Goal: Task Accomplishment & Management: Use online tool/utility

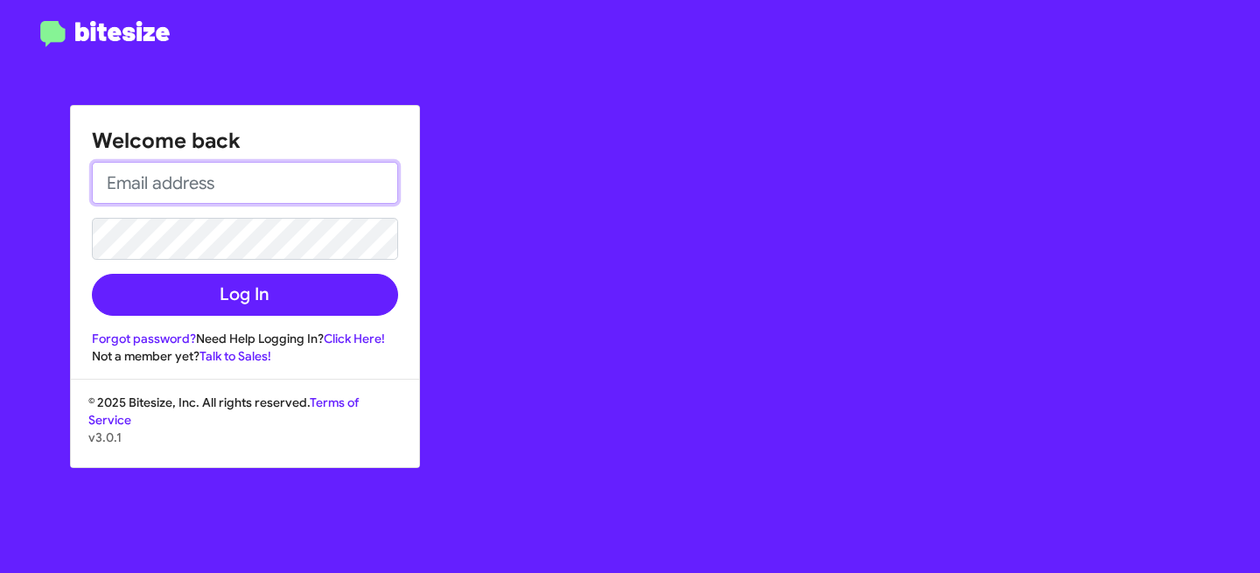
click at [312, 186] on input "email" at bounding box center [245, 183] width 306 height 42
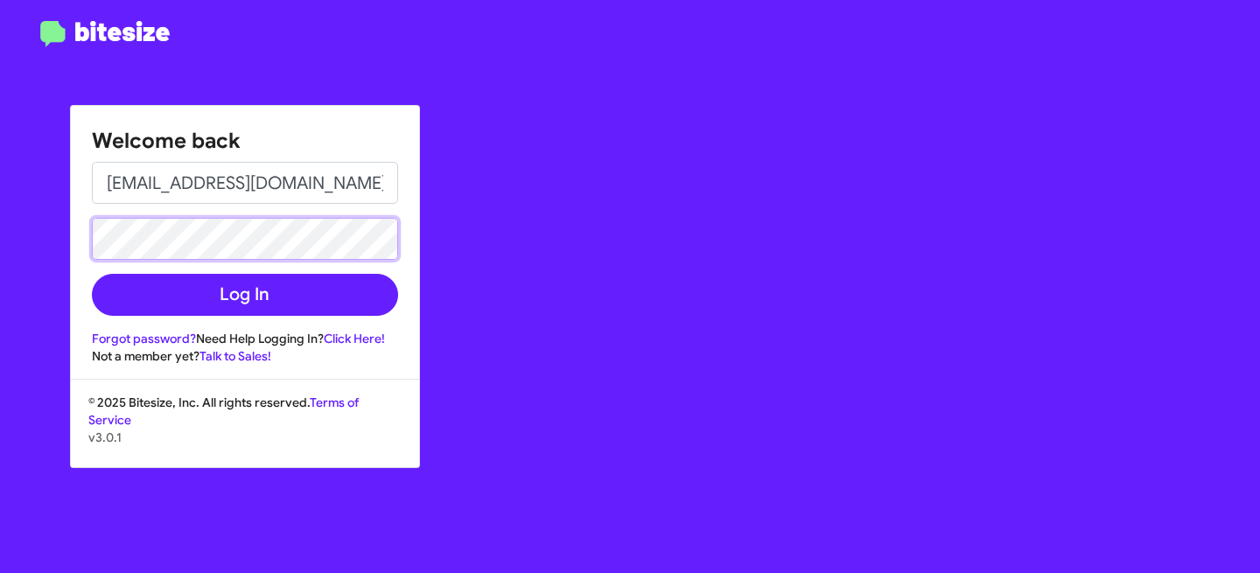
click at [92, 274] on button "Log In" at bounding box center [245, 295] width 306 height 42
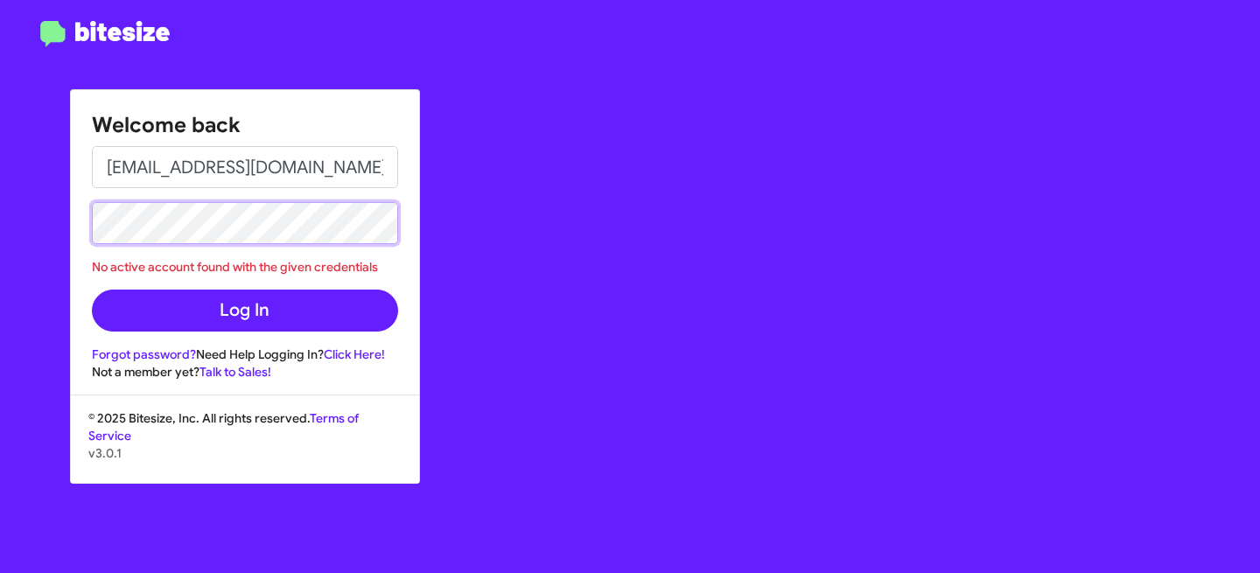
click at [92, 290] on button "Log In" at bounding box center [245, 311] width 306 height 42
click at [5, 210] on div "Welcome back [EMAIL_ADDRESS][DOMAIN_NAME] No active account found with the give…" at bounding box center [630, 286] width 1260 height 573
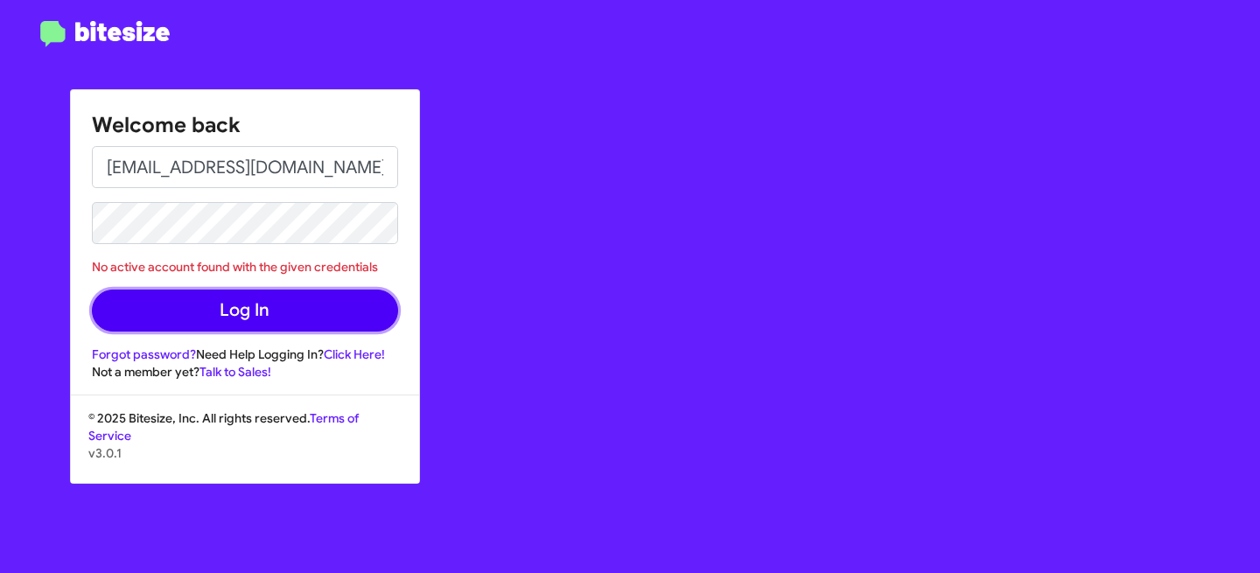
click at [204, 312] on button "Log In" at bounding box center [245, 311] width 306 height 42
click at [214, 312] on button "Log In" at bounding box center [245, 311] width 306 height 42
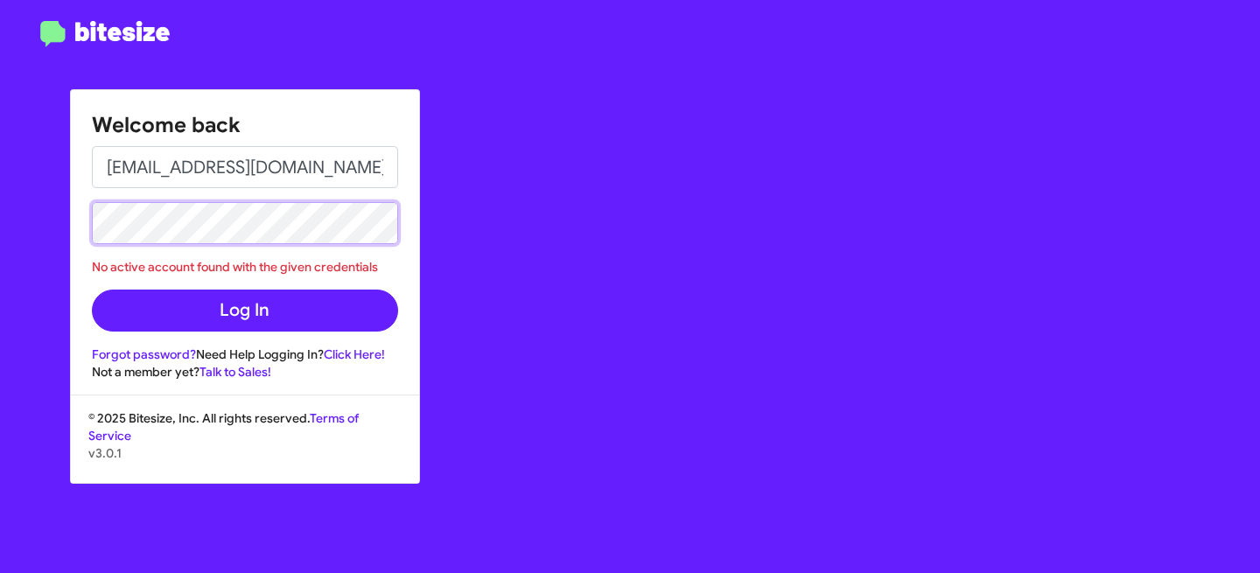
drag, startPoint x: 559, startPoint y: 162, endPoint x: 31, endPoint y: 200, distance: 530.0
click at [31, 200] on div "Welcome back [EMAIL_ADDRESS][DOMAIN_NAME] No active account found with the give…" at bounding box center [630, 286] width 1260 height 573
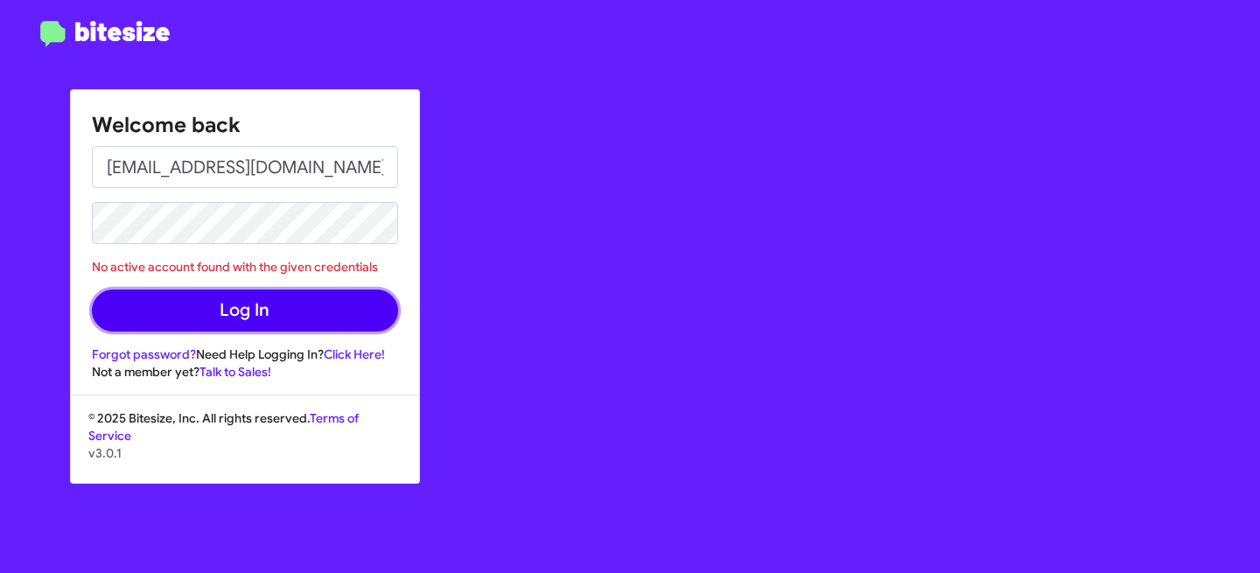
click at [228, 298] on button "Log In" at bounding box center [245, 311] width 306 height 42
click at [257, 319] on button "Log In" at bounding box center [245, 311] width 306 height 42
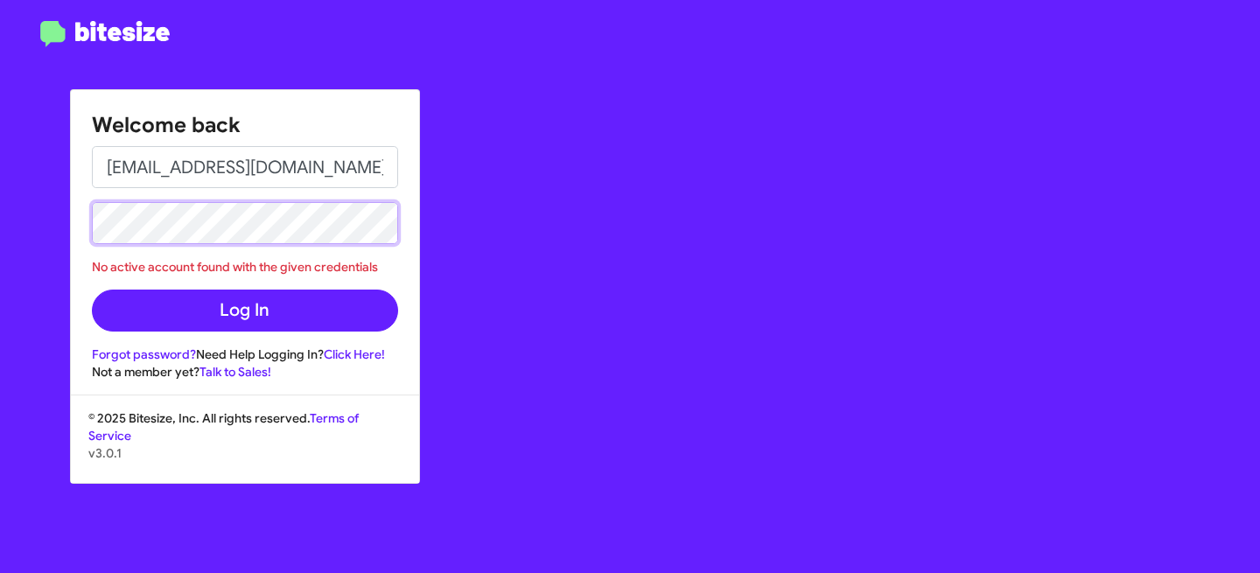
click at [0, 235] on div "Welcome back [EMAIL_ADDRESS][DOMAIN_NAME] No active account found with the give…" at bounding box center [630, 286] width 1260 height 573
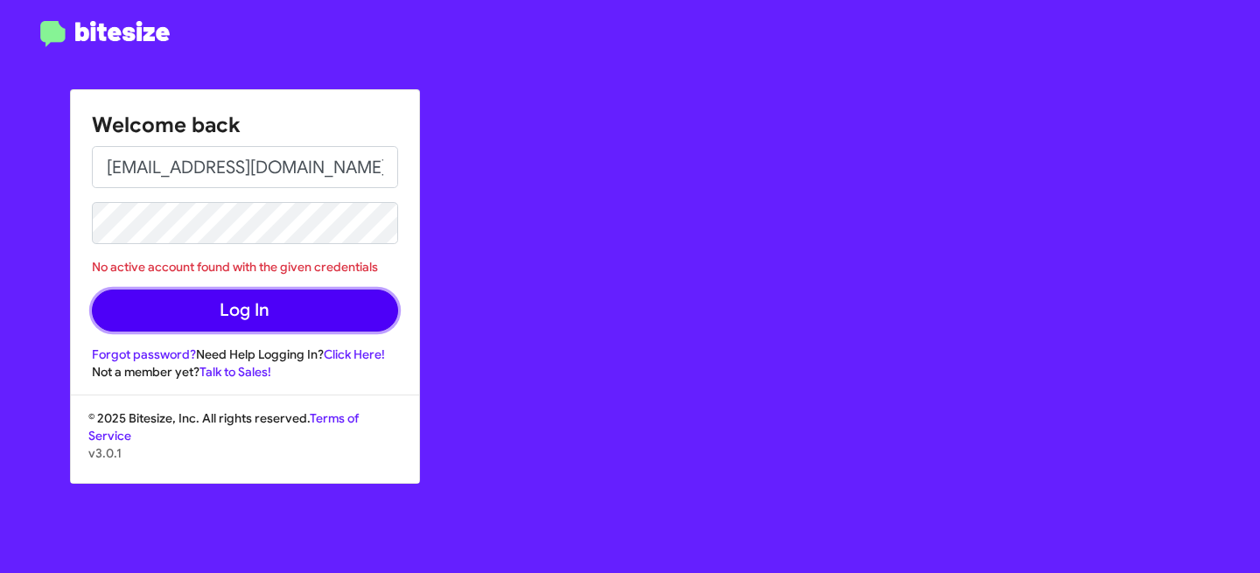
click at [193, 308] on button "Log In" at bounding box center [245, 311] width 306 height 42
click at [234, 309] on button "Log In" at bounding box center [245, 311] width 306 height 42
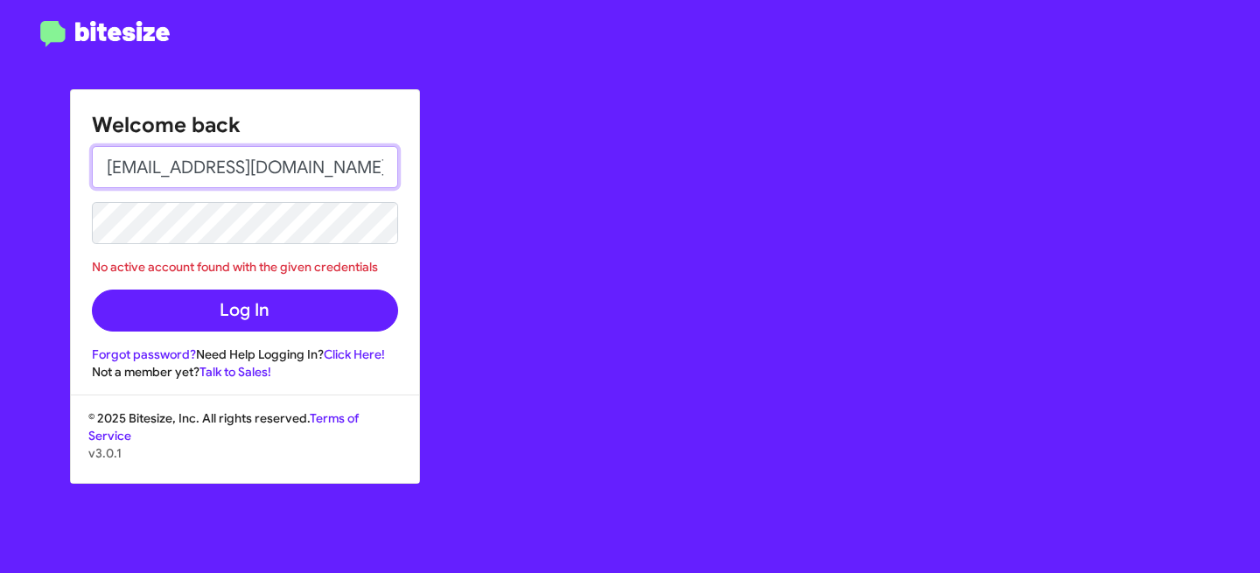
drag, startPoint x: 301, startPoint y: 161, endPoint x: 21, endPoint y: 161, distance: 280.0
click at [21, 161] on div "Welcome back [EMAIL_ADDRESS][DOMAIN_NAME] No active account found with the give…" at bounding box center [630, 286] width 1260 height 573
type input "[EMAIL_ADDRESS][DOMAIN_NAME]"
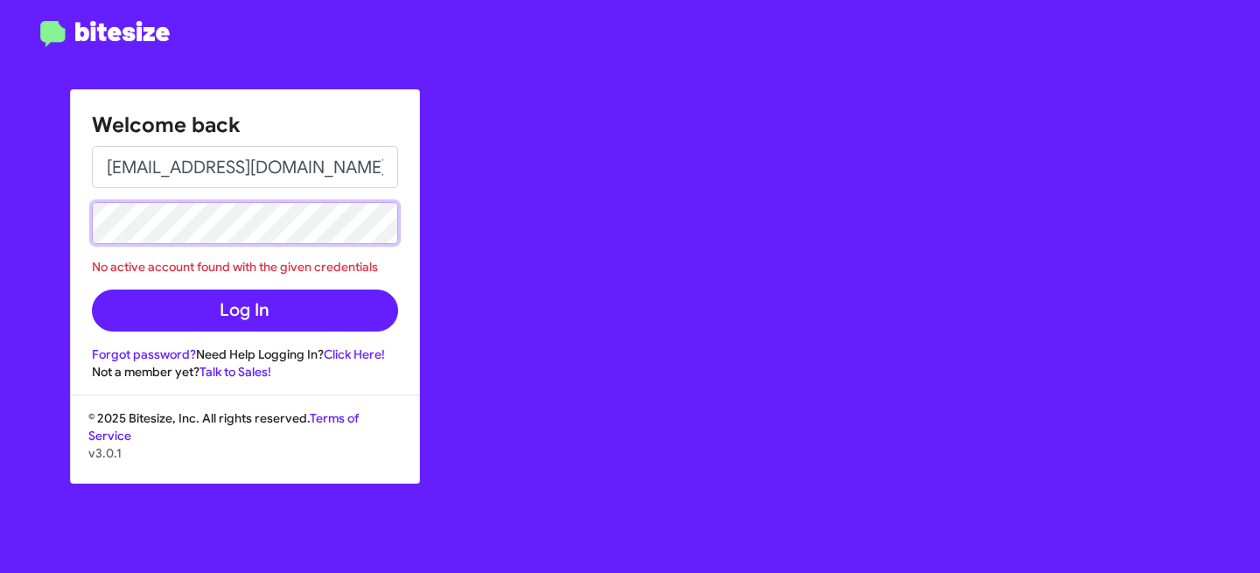
click at [0, 204] on div "Welcome back [EMAIL_ADDRESS][DOMAIN_NAME] No active account found with the give…" at bounding box center [630, 286] width 1260 height 573
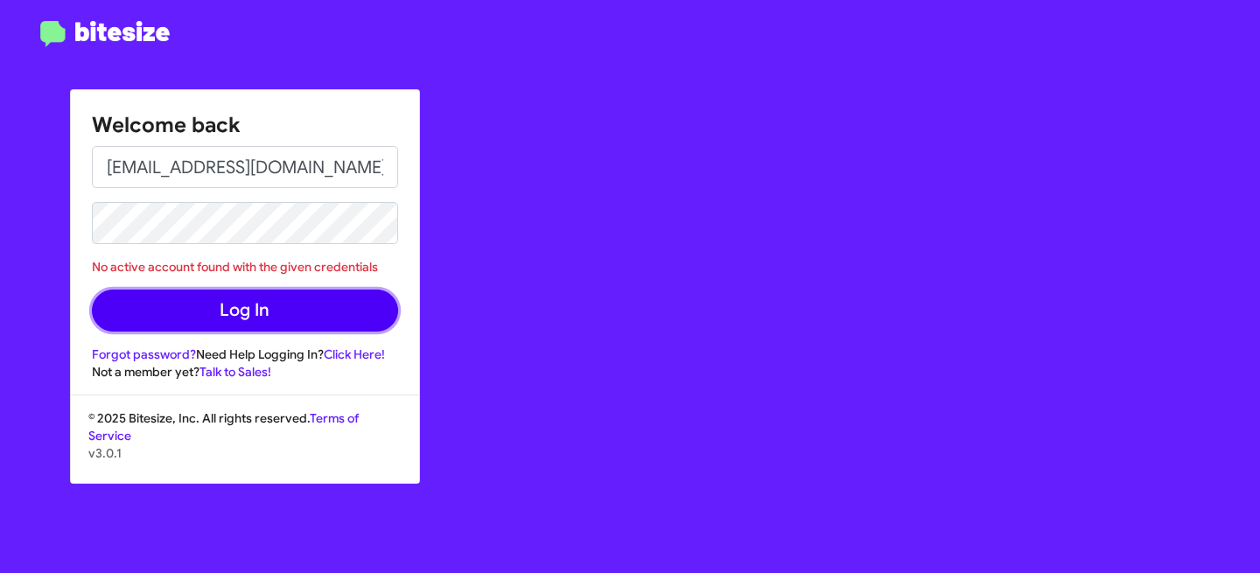
click at [266, 308] on button "Log In" at bounding box center [245, 311] width 306 height 42
click at [203, 311] on button "Log In" at bounding box center [245, 311] width 306 height 42
click at [277, 312] on button "Log In" at bounding box center [245, 311] width 306 height 42
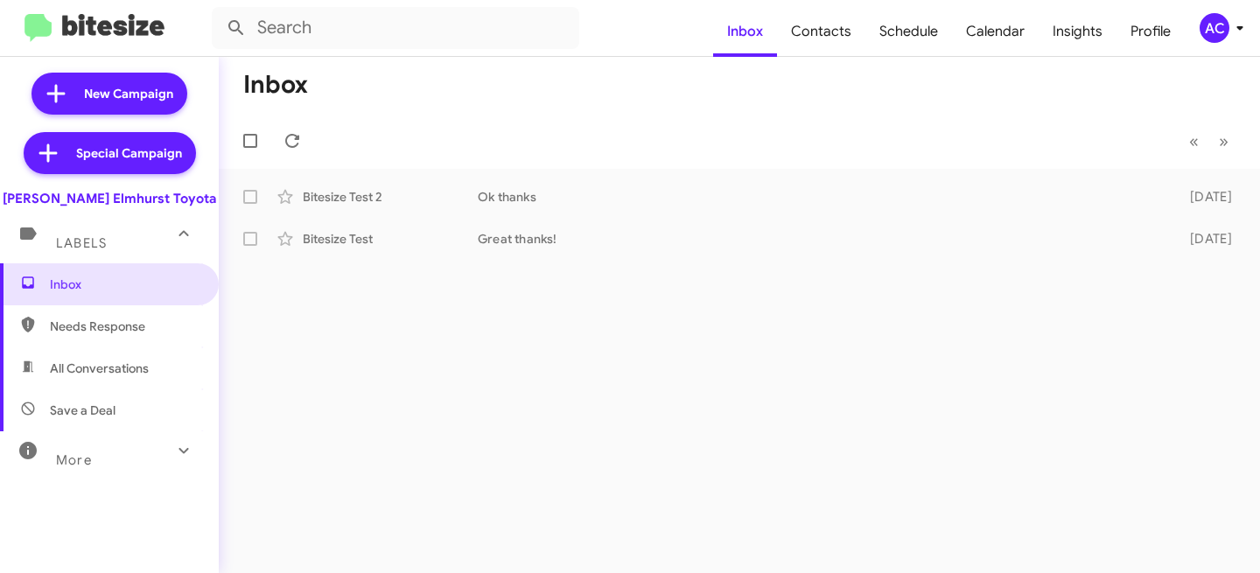
click at [1221, 28] on div "AC" at bounding box center [1215, 28] width 30 height 30
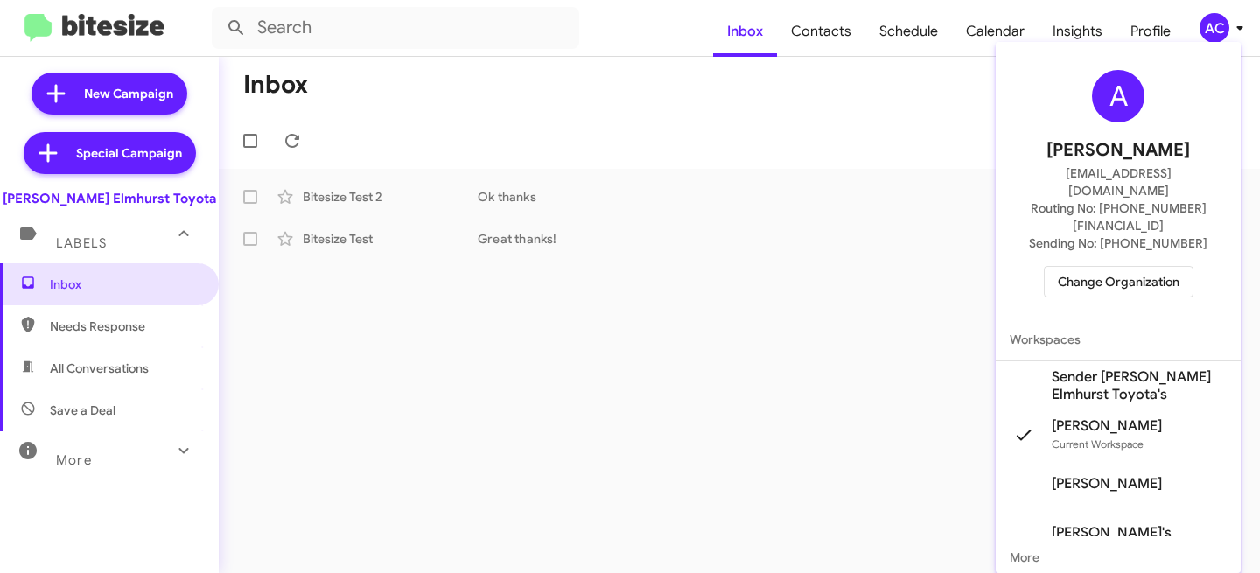
click at [1110, 267] on span "Change Organization" at bounding box center [1119, 282] width 122 height 30
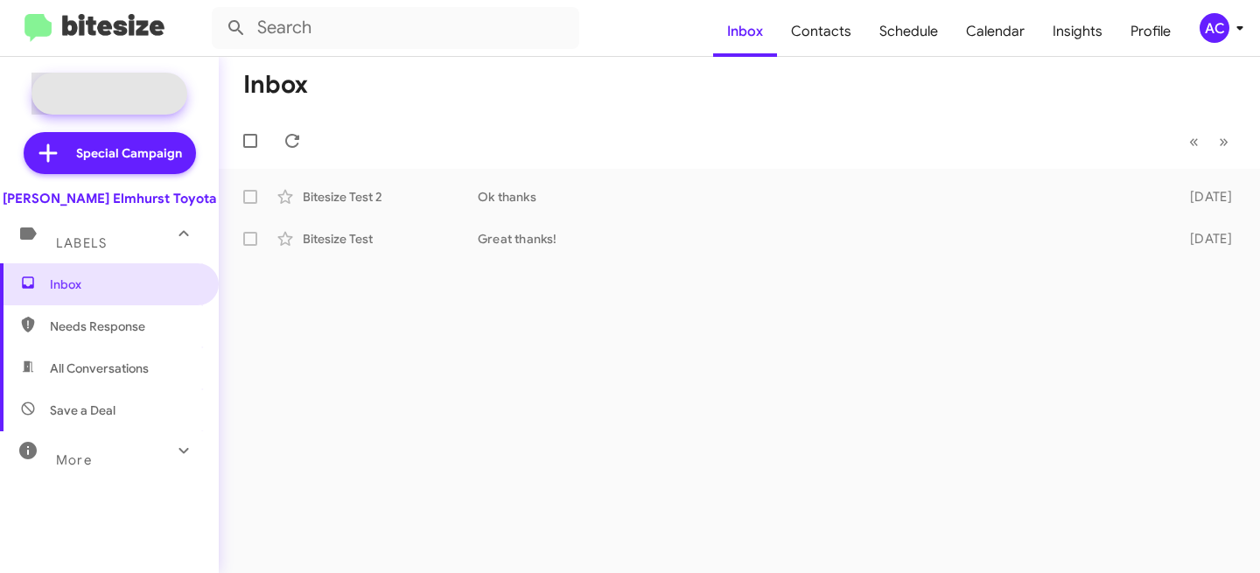
click at [135, 82] on span "New Campaign" at bounding box center [110, 94] width 156 height 42
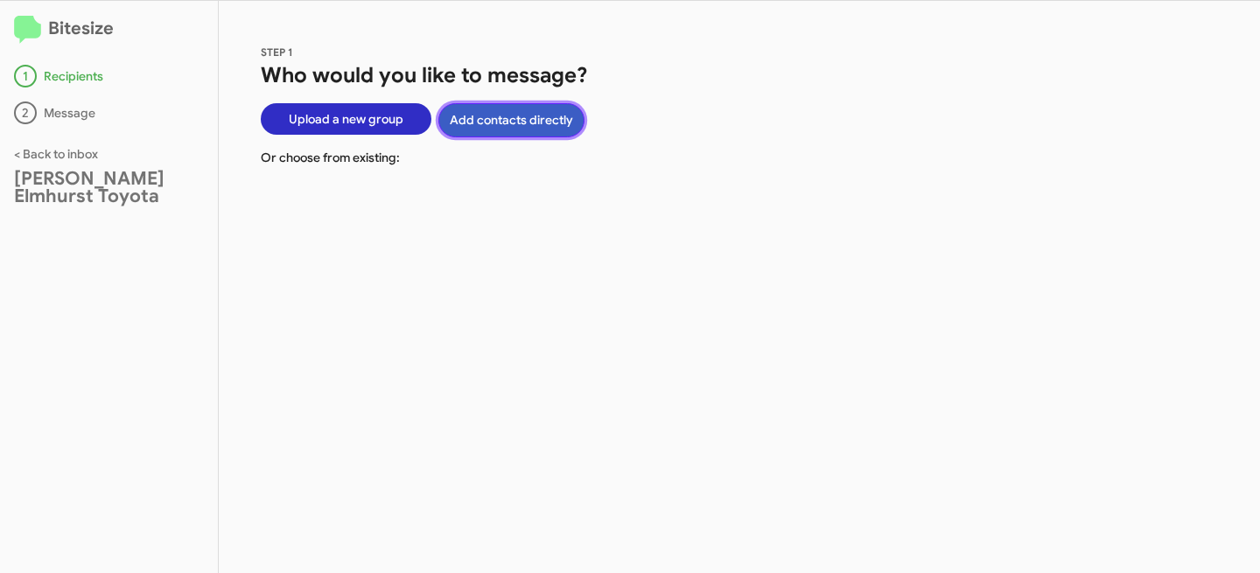
click at [506, 123] on button "Add contacts directly" at bounding box center [511, 120] width 146 height 34
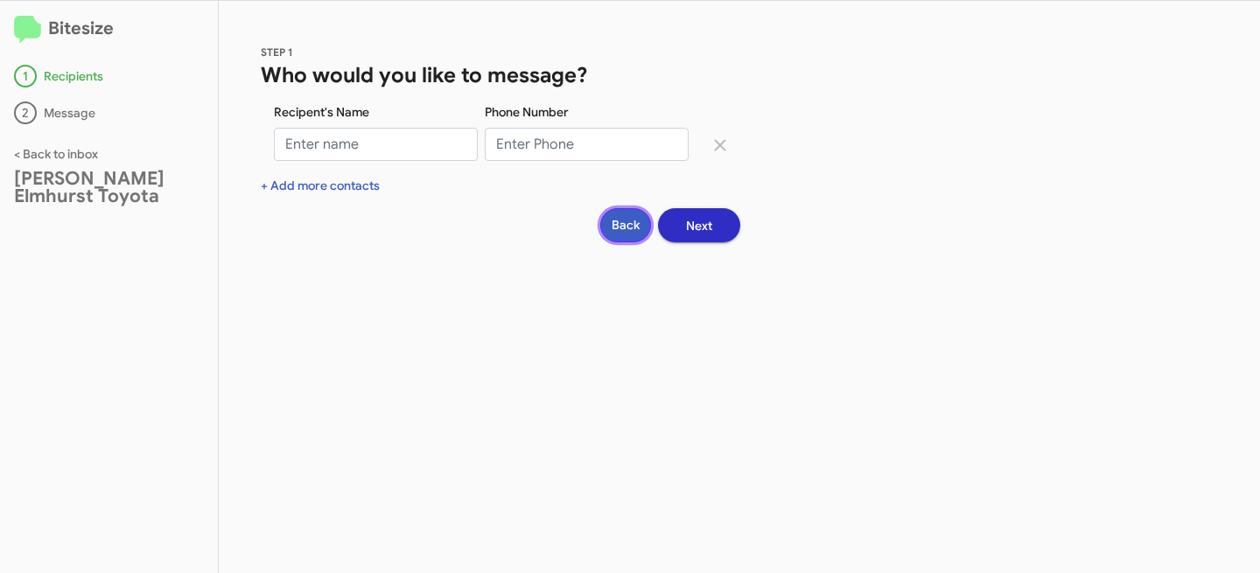
click at [622, 226] on button "Back" at bounding box center [625, 225] width 51 height 34
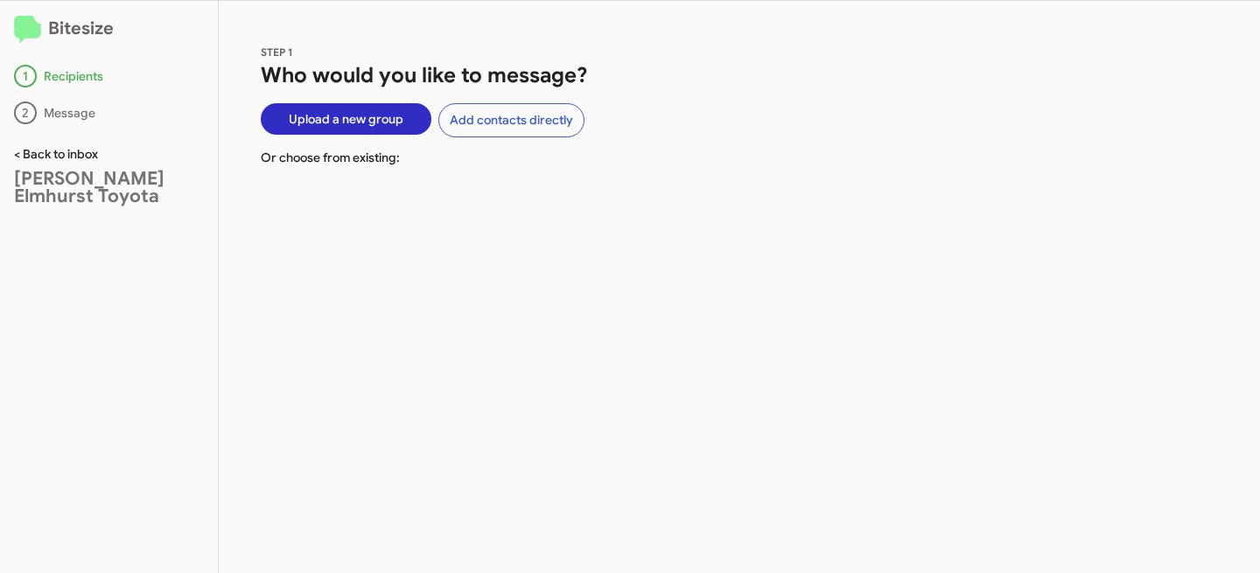
click at [41, 150] on link "< Back to inbox" at bounding box center [56, 154] width 84 height 16
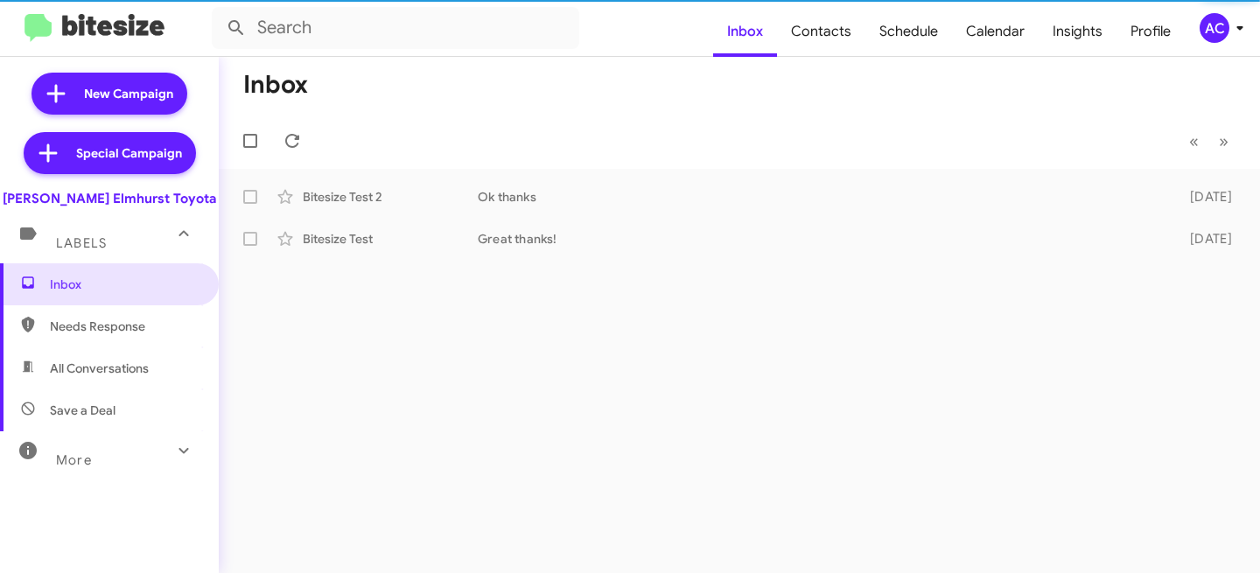
click at [1221, 23] on div "AC" at bounding box center [1215, 28] width 30 height 30
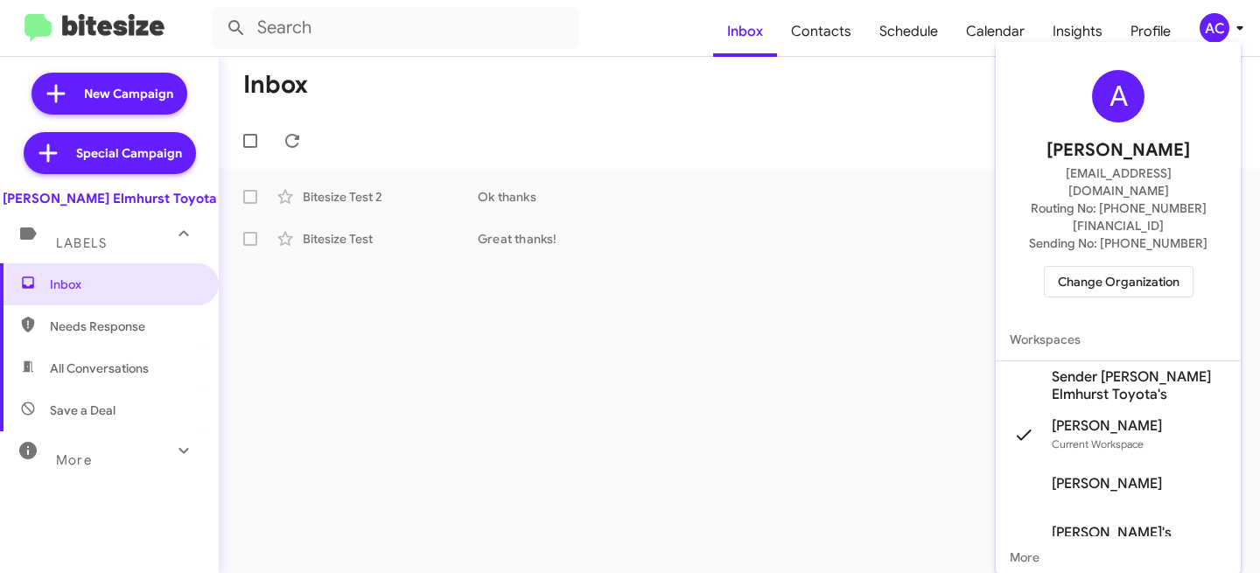
click at [1116, 368] on span "Sender [PERSON_NAME] Elmhurst Toyota's" at bounding box center [1139, 385] width 175 height 35
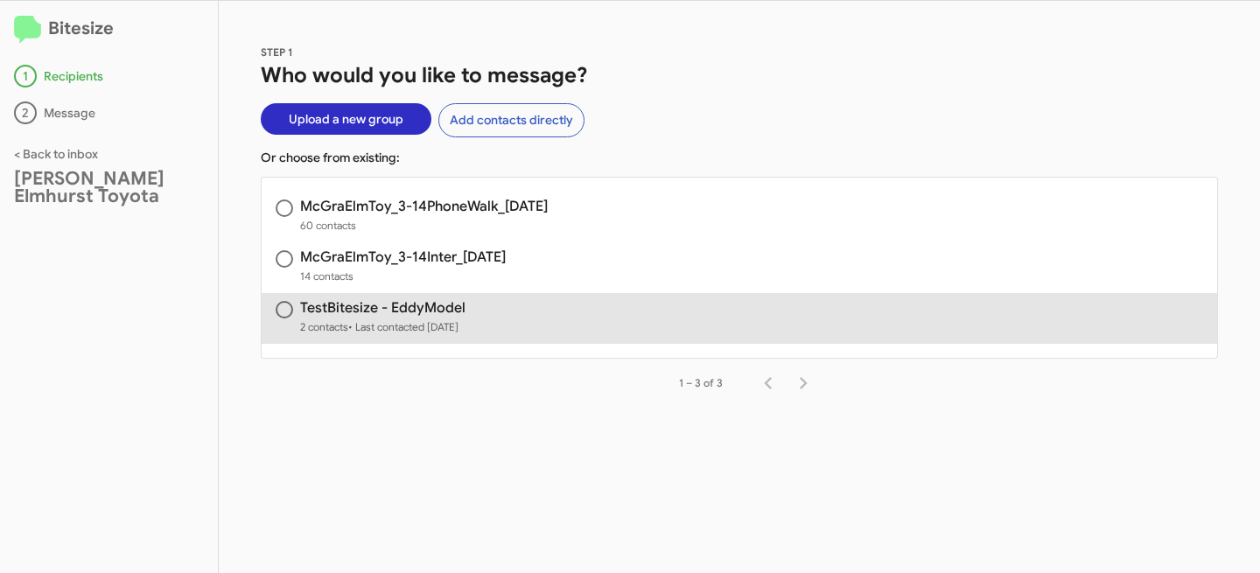
click at [350, 315] on h3 "TestBitesize - EddyModel" at bounding box center [382, 308] width 165 height 14
radio input "true"
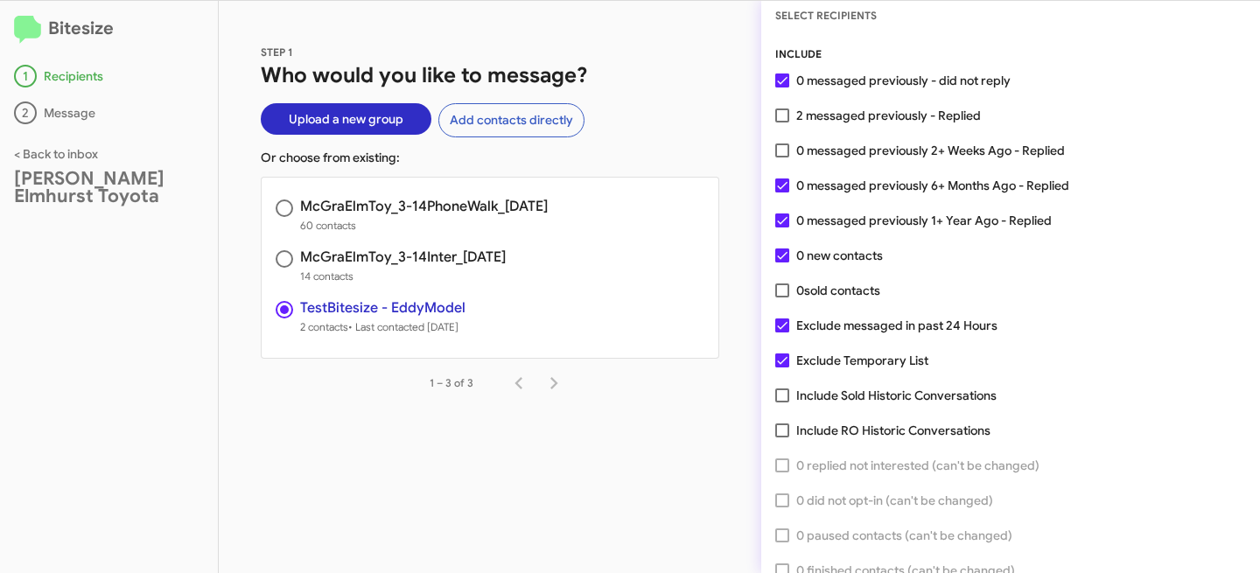
scroll to position [90, 0]
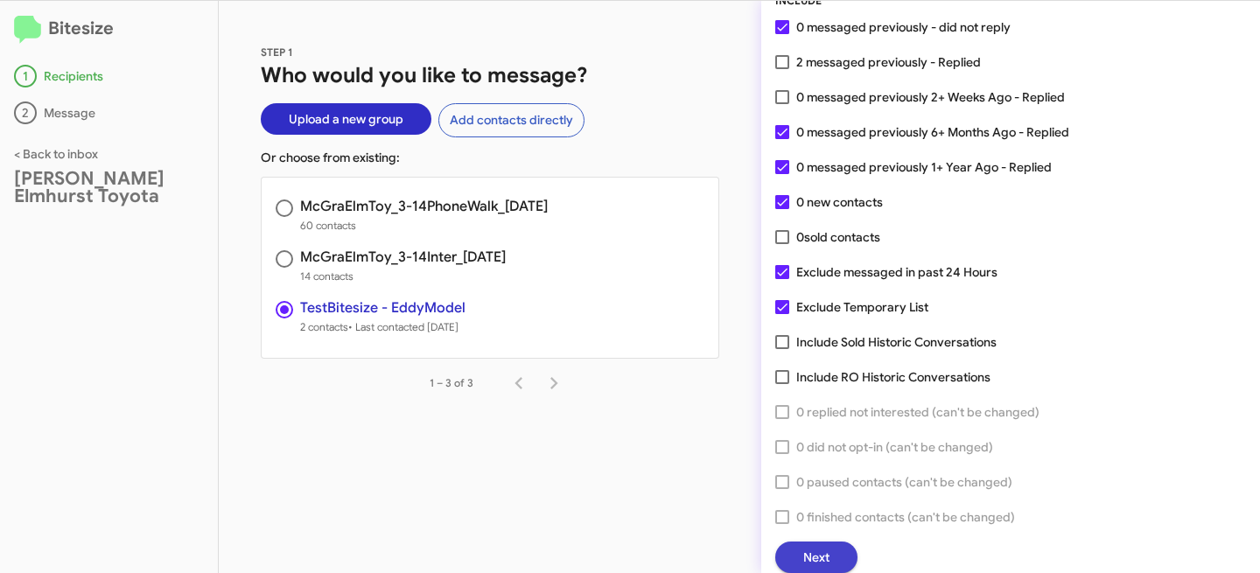
click at [823, 548] on span "Next" at bounding box center [816, 558] width 26 height 32
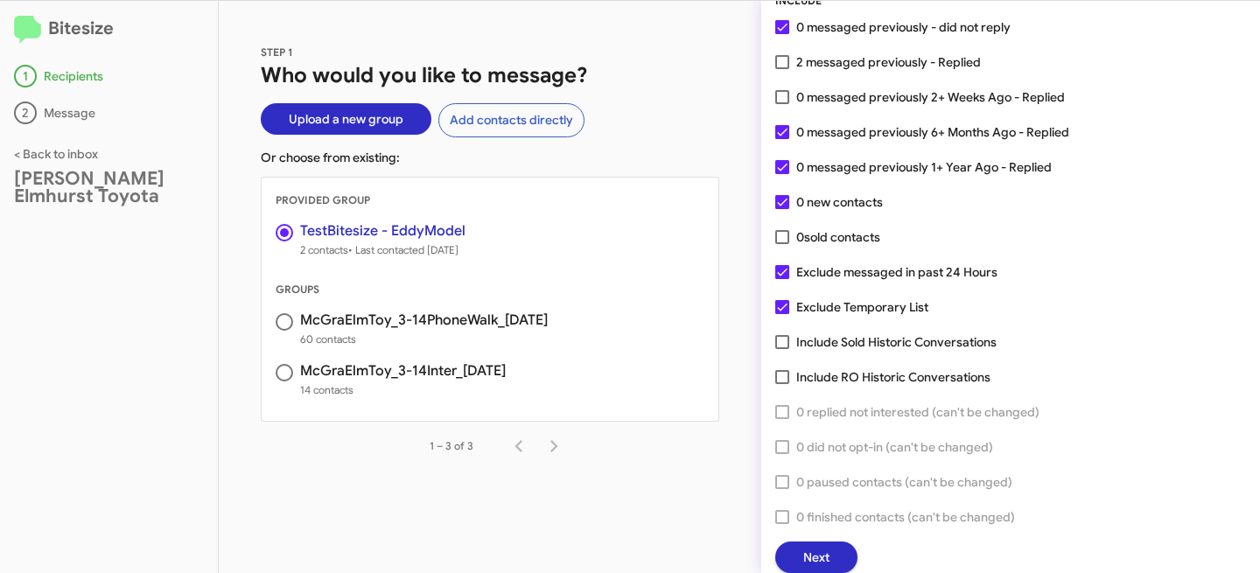
click at [826, 555] on span "Next" at bounding box center [816, 558] width 26 height 32
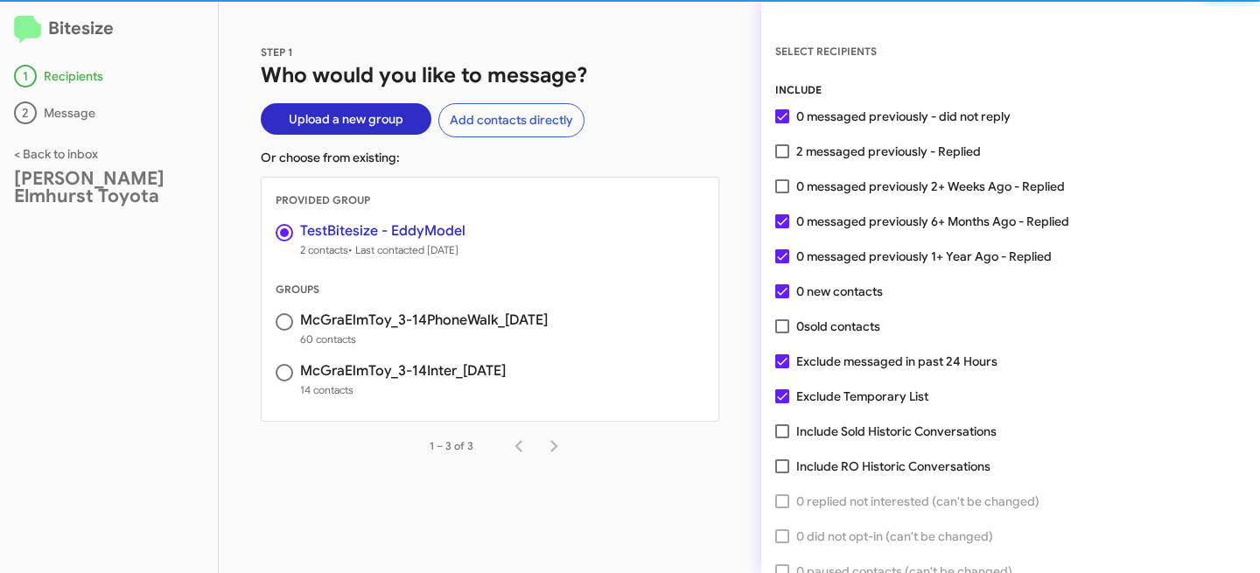
scroll to position [0, 0]
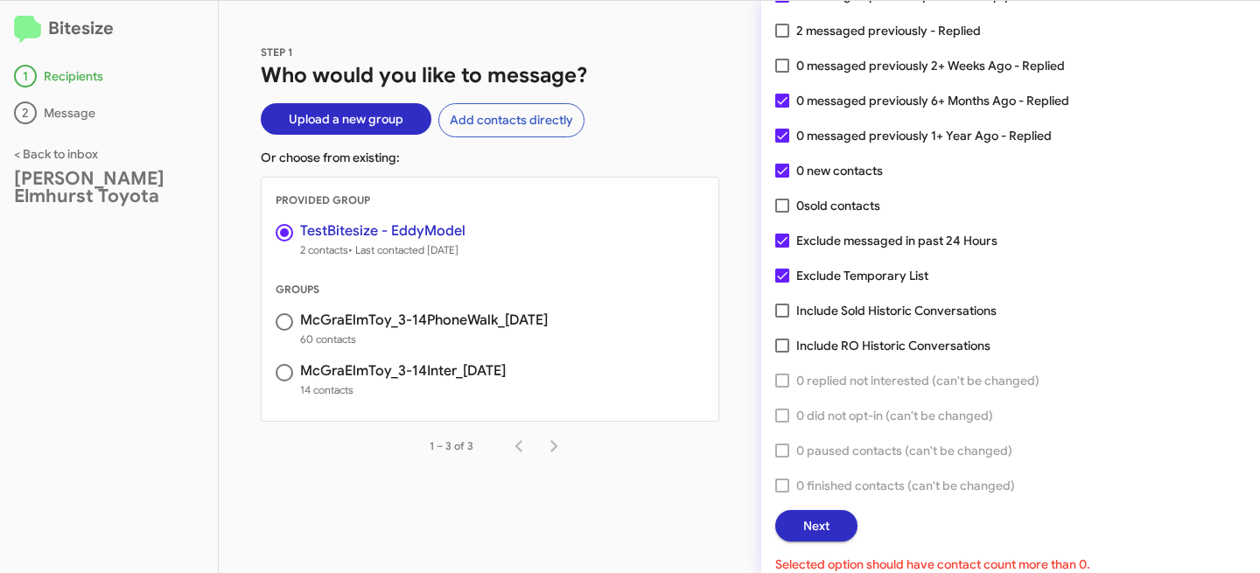
click at [782, 26] on span at bounding box center [782, 31] width 14 height 14
click at [782, 38] on input "2 messaged previously - Replied" at bounding box center [781, 38] width 1 height 1
checkbox input "true"
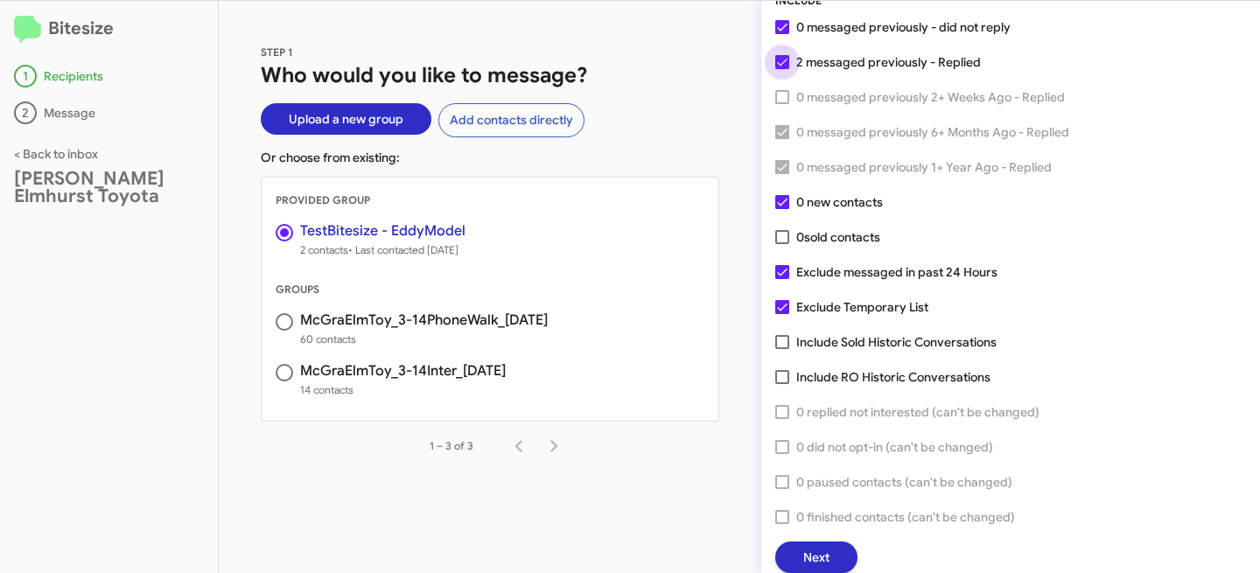
scroll to position [90, 0]
click at [814, 544] on span "Next" at bounding box center [816, 558] width 26 height 32
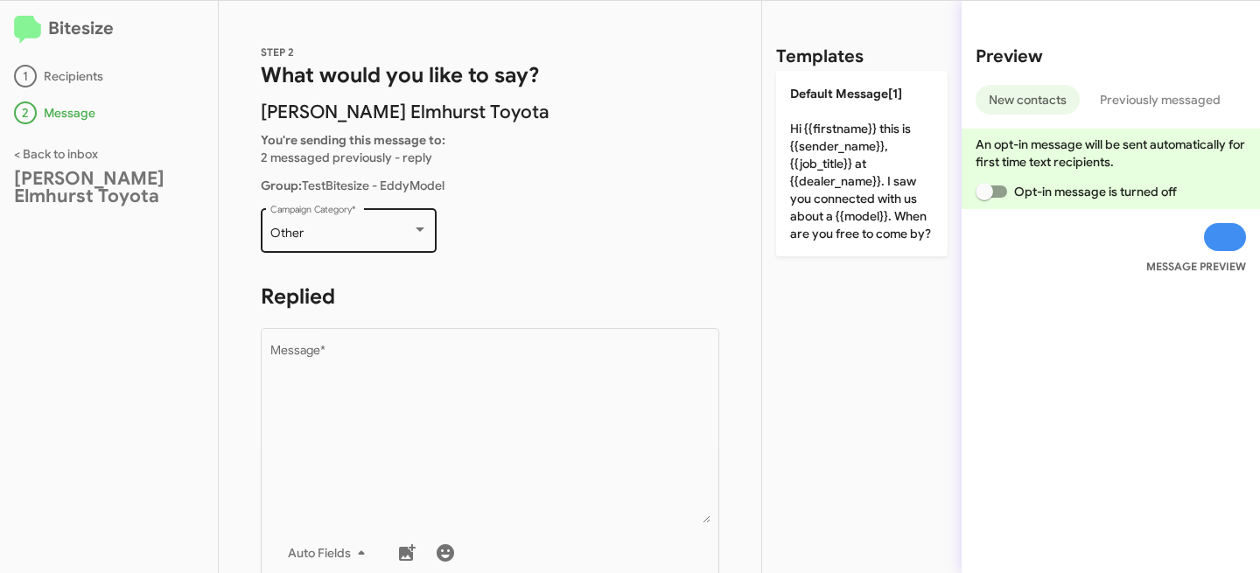
scroll to position [4, 0]
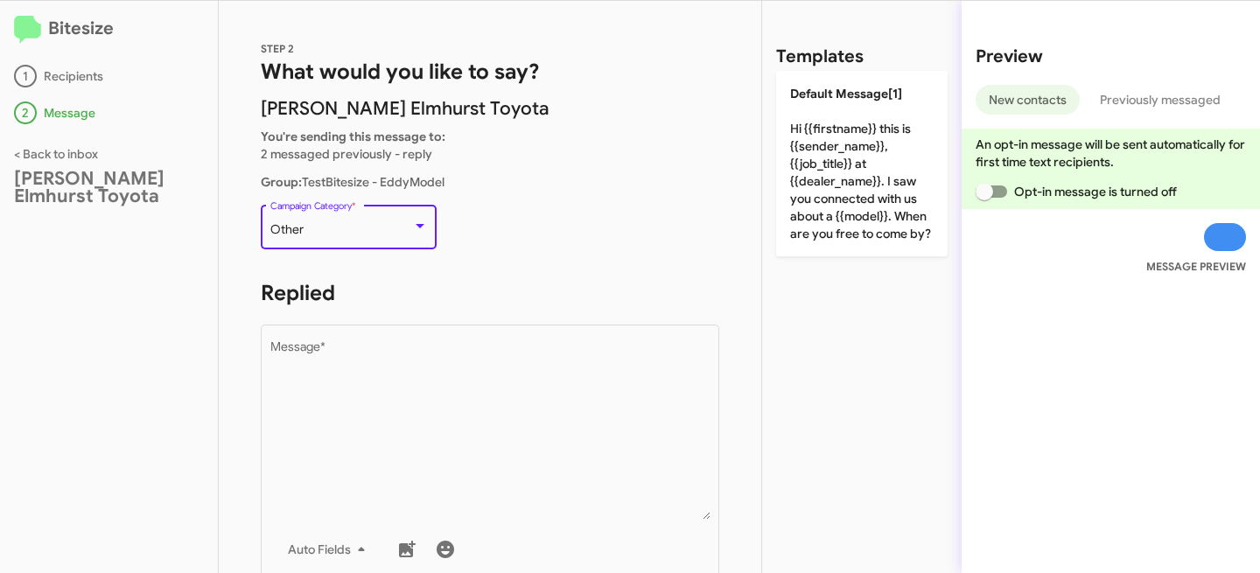
click at [387, 226] on div "Other" at bounding box center [341, 230] width 142 height 14
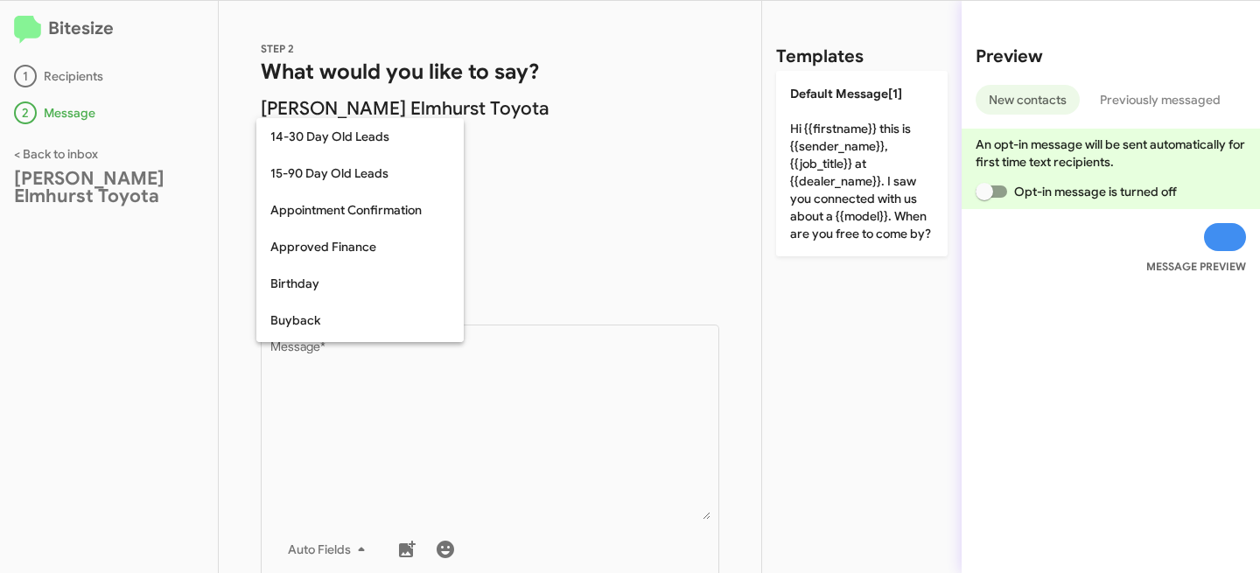
scroll to position [384, 0]
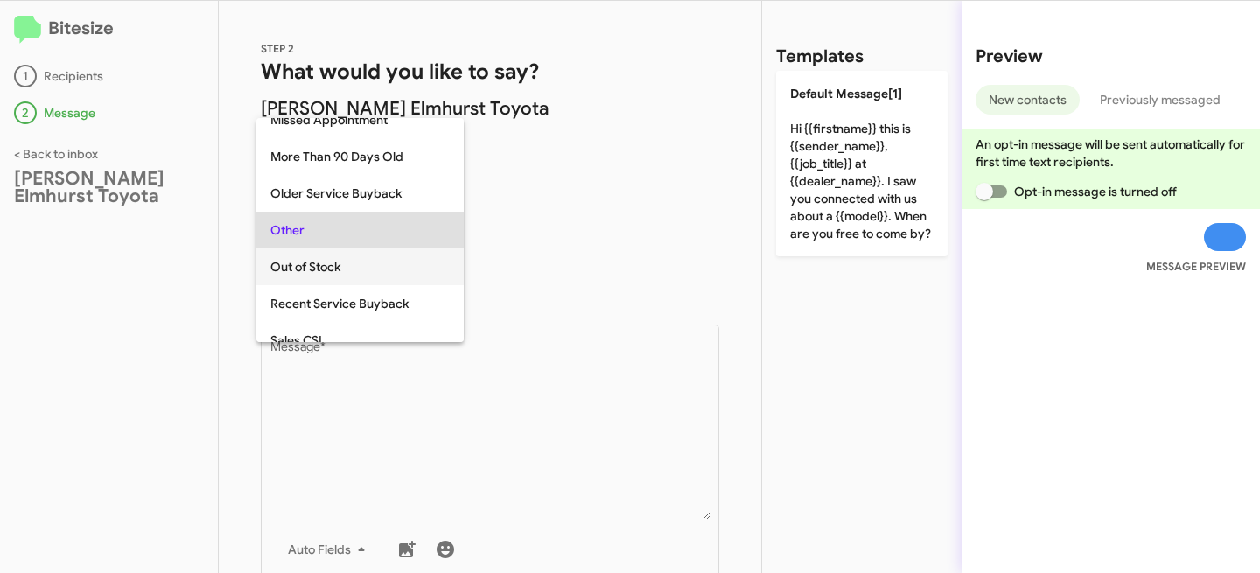
click at [344, 275] on span "Out of Stock" at bounding box center [359, 267] width 179 height 37
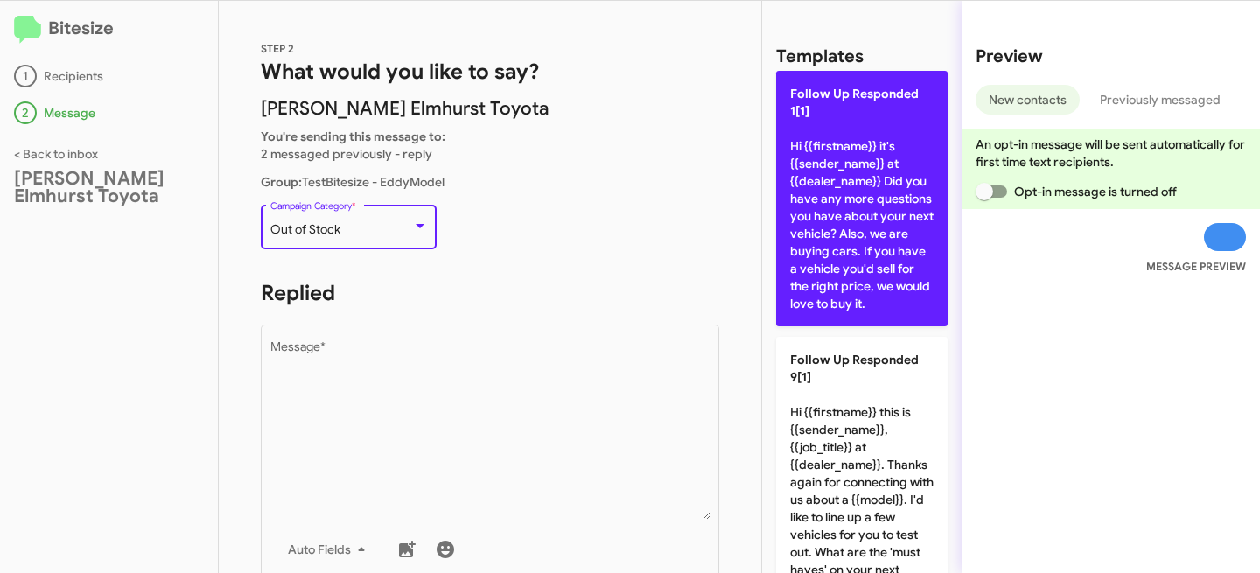
click at [870, 244] on p "Follow Up Responded 1[1] Hi {{firstname}} it's {{sender_name}} at {{dealer_name…" at bounding box center [862, 199] width 172 height 256
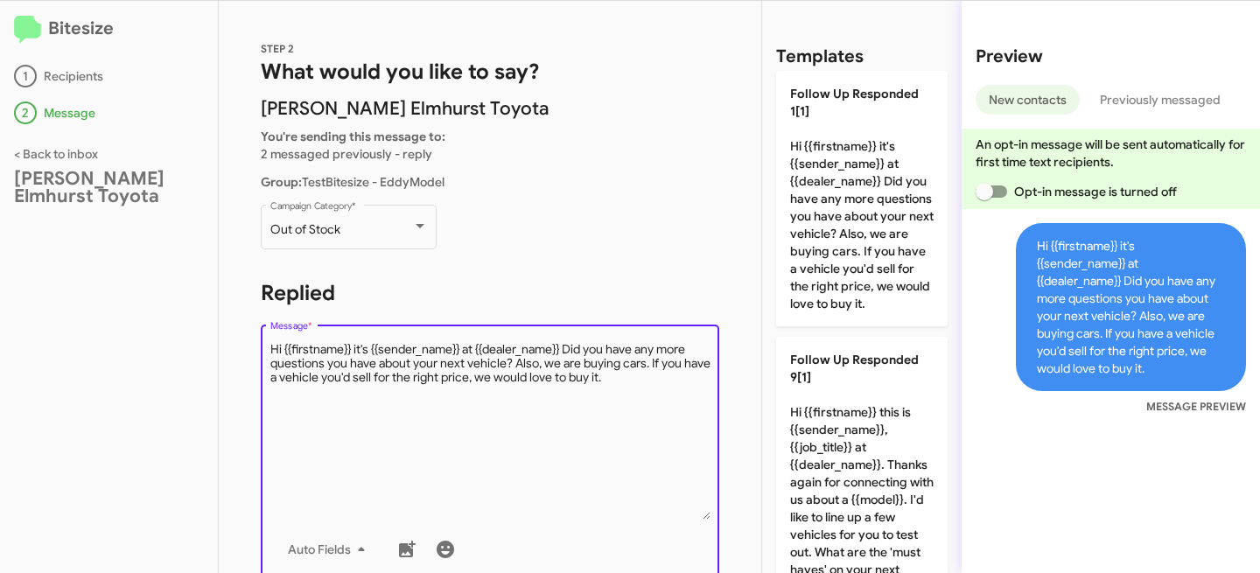
drag, startPoint x: 640, startPoint y: 382, endPoint x: 254, endPoint y: 348, distance: 387.4
click at [254, 348] on div "STEP 2 What would you like to say? McGrath Elmhurst Toyota You're sending this …" at bounding box center [490, 287] width 543 height 572
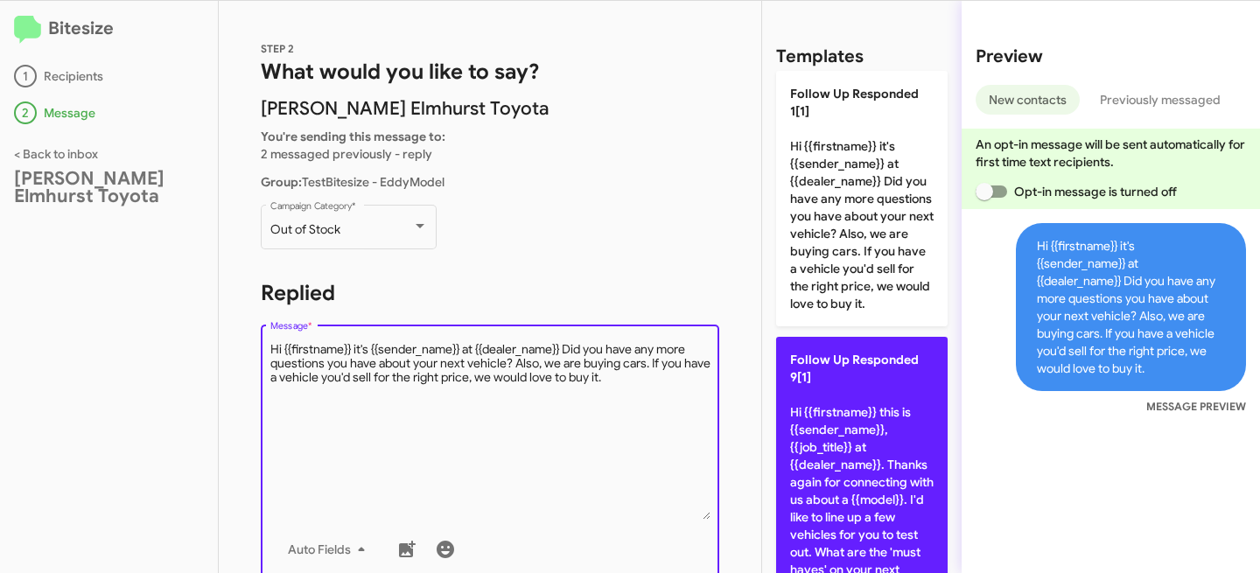
click at [819, 487] on p "Follow Up Responded 9[1] Hi {{firstname}} this is {{sender_name}}, {{job_title}…" at bounding box center [862, 473] width 172 height 273
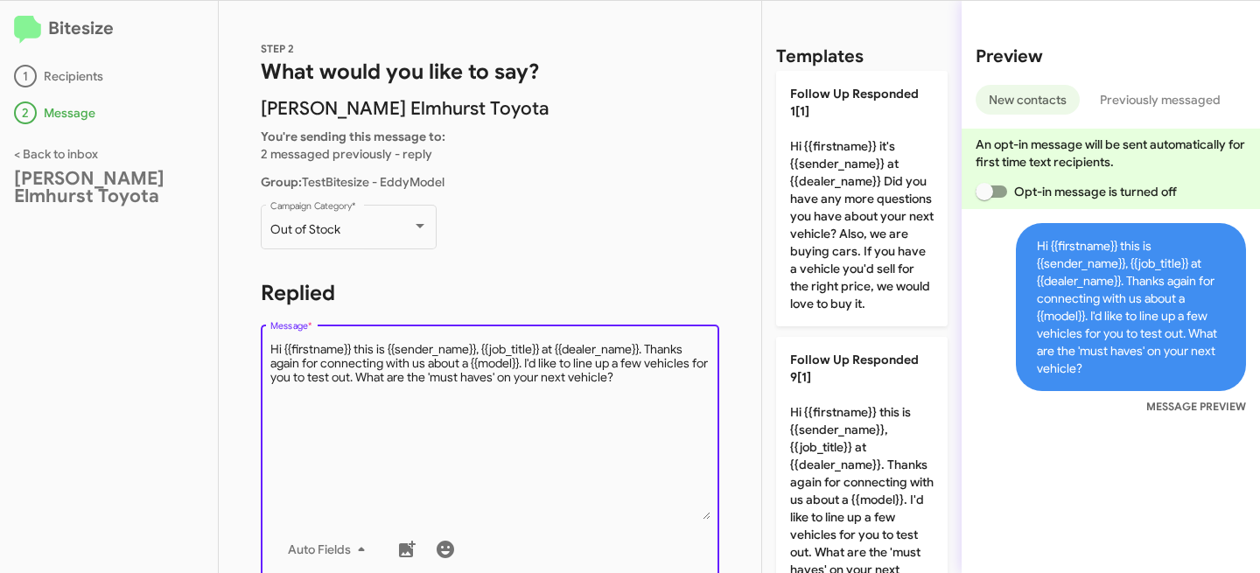
drag, startPoint x: 642, startPoint y: 379, endPoint x: 242, endPoint y: 341, distance: 401.7
click at [242, 341] on div "STEP 2 What would you like to say? McGrath Elmhurst Toyota You're sending this …" at bounding box center [490, 287] width 543 height 572
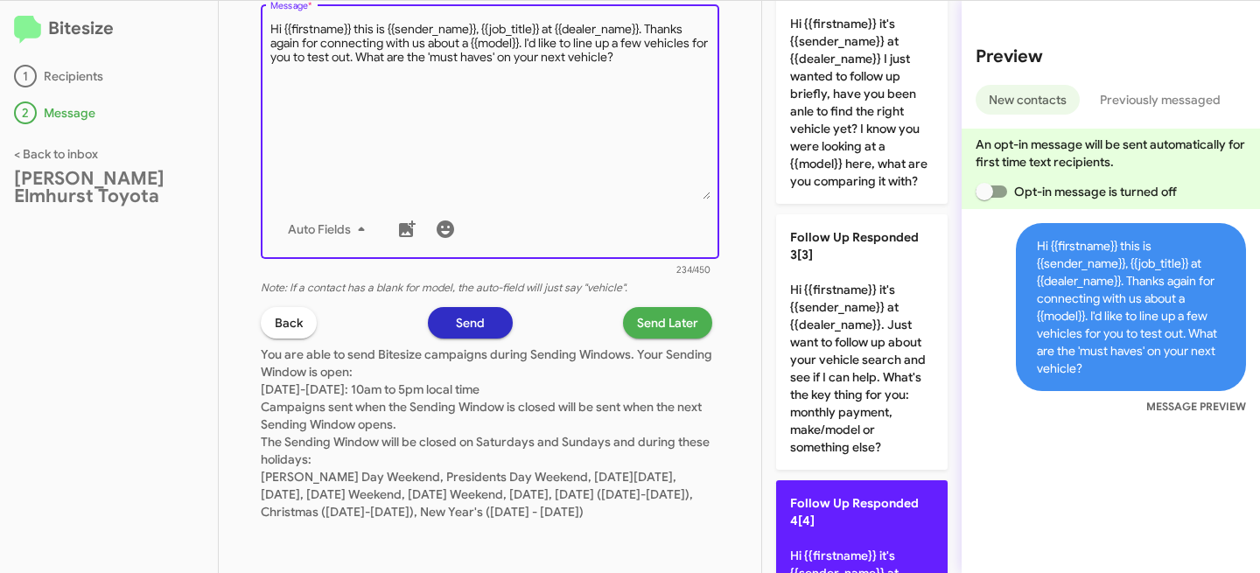
scroll to position [913, 0]
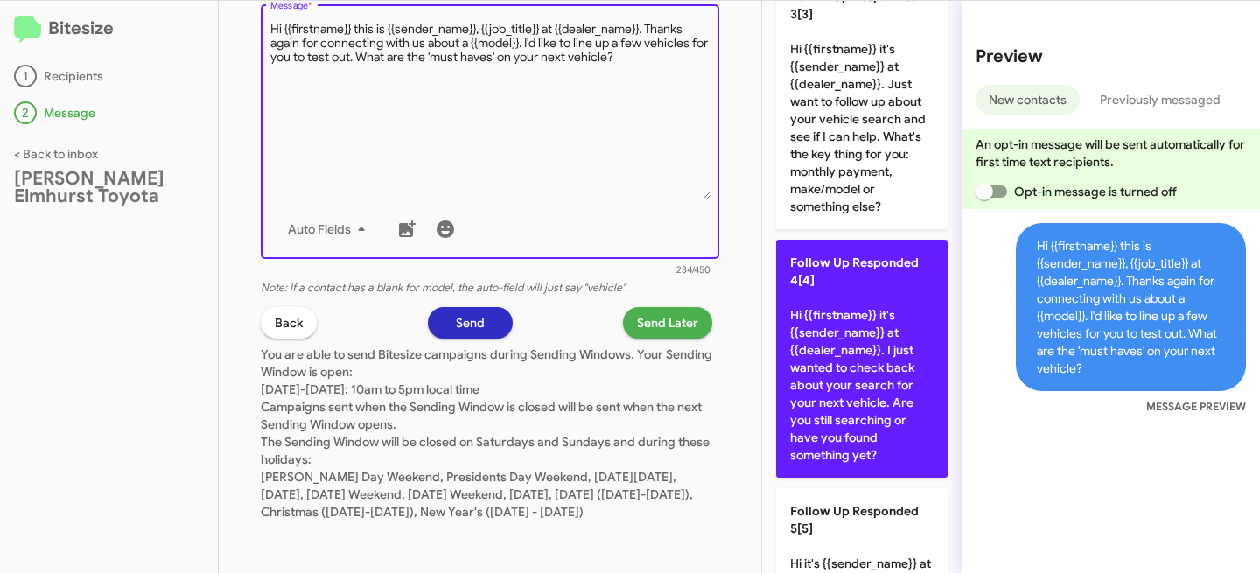
click at [853, 404] on p "Follow Up Responded 4[4] Hi {{firstname}} it's {{sender_name}} at {{dealer_name…" at bounding box center [862, 359] width 172 height 238
type textarea "Hi {{firstname}} it's {{sender_name}} at {{dealer_name}}. I just wanted to chec…"
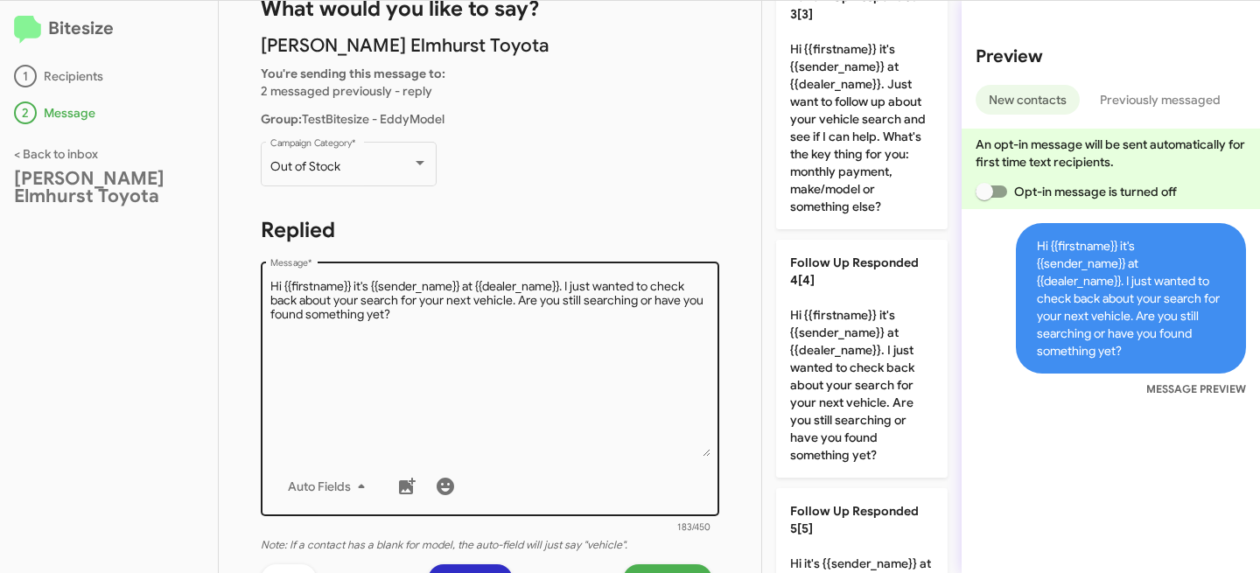
scroll to position [0, 0]
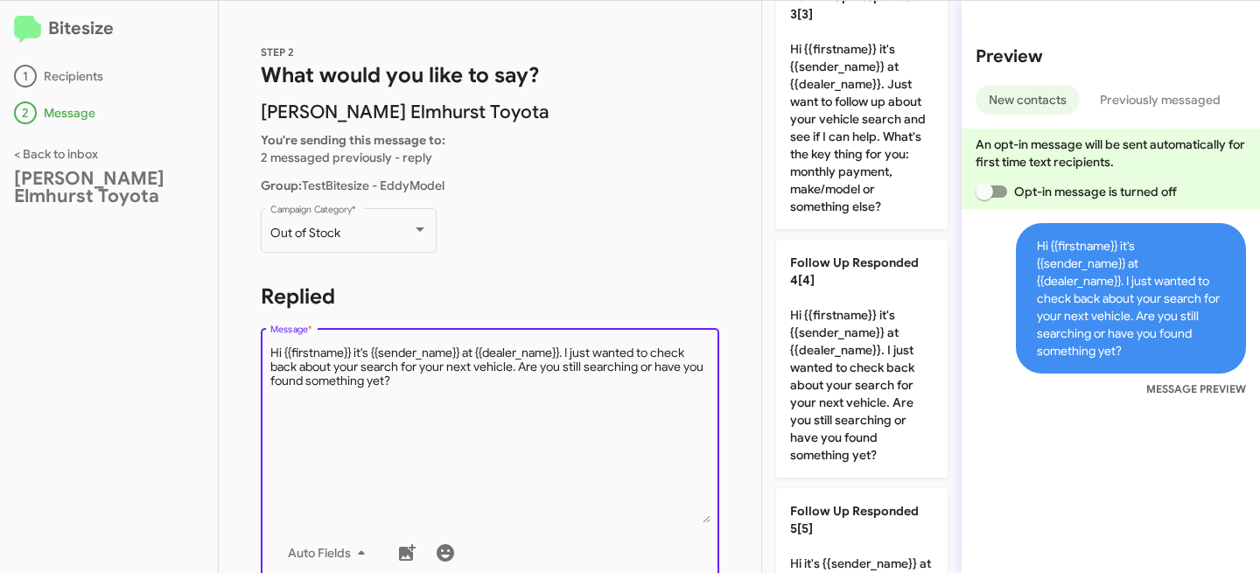
drag, startPoint x: 418, startPoint y: 383, endPoint x: 220, endPoint y: 347, distance: 201.9
click at [220, 347] on div "STEP 2 What would you like to say? McGrath Elmhurst Toyota You're sending this …" at bounding box center [490, 287] width 543 height 572
click at [592, 160] on p "You're sending this message to: 2 messaged previously - reply" at bounding box center [490, 148] width 459 height 35
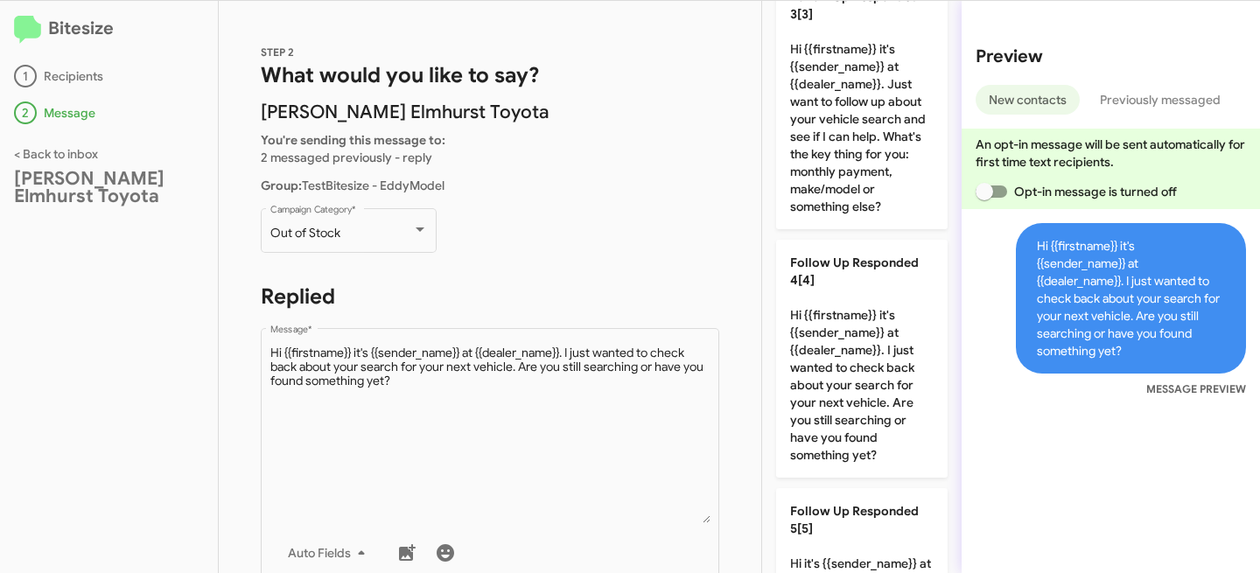
scroll to position [235, 0]
